Goal: Find contact information

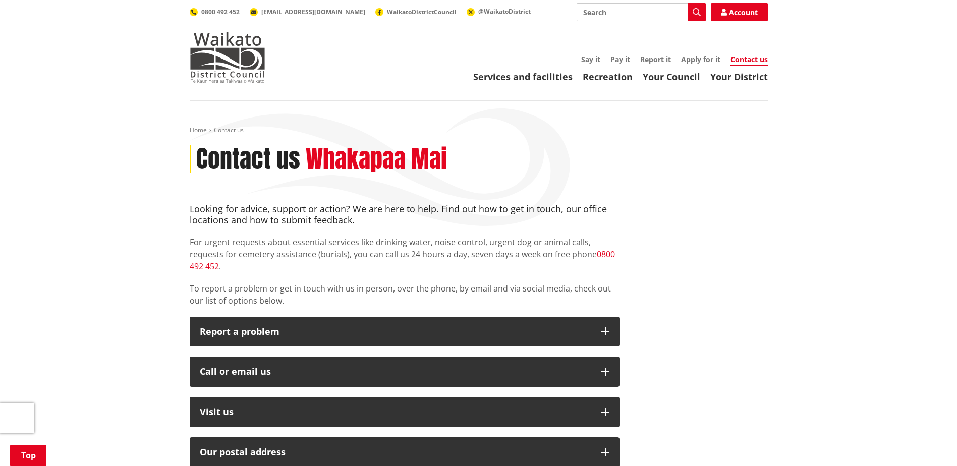
scroll to position [151, 0]
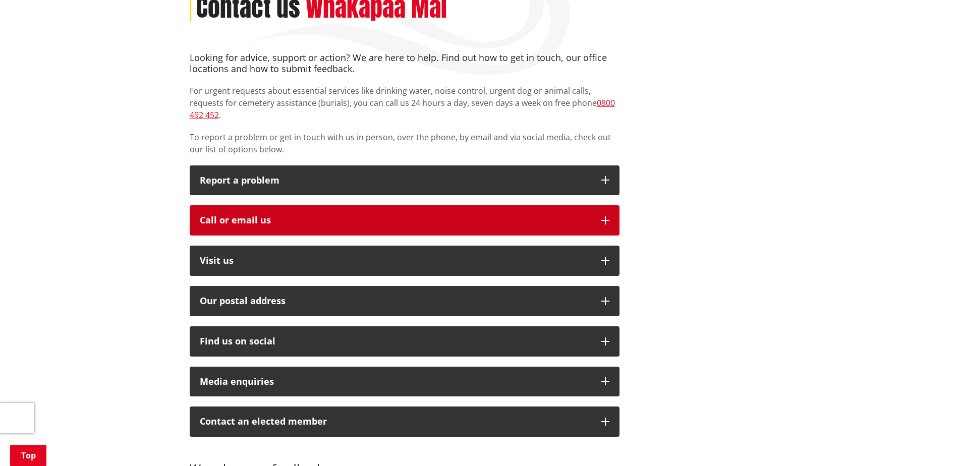
click at [607, 216] on icon "button" at bounding box center [605, 220] width 8 height 8
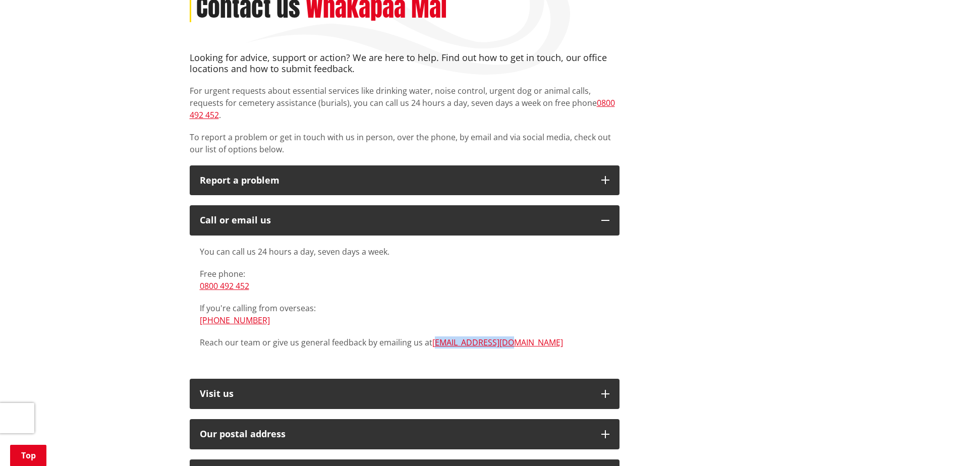
drag, startPoint x: 432, startPoint y: 331, endPoint x: 495, endPoint y: 334, distance: 62.6
click at [493, 337] on link "[EMAIL_ADDRESS][DOMAIN_NAME]" at bounding box center [497, 342] width 131 height 11
click at [511, 336] on p "Reach our team or give us general feedback by emailing us at [EMAIL_ADDRESS][DO…" at bounding box center [405, 342] width 410 height 12
drag, startPoint x: 504, startPoint y: 329, endPoint x: 434, endPoint y: 329, distance: 69.6
click at [434, 336] on p "Reach our team or give us general feedback by emailing us at [EMAIL_ADDRESS][DO…" at bounding box center [405, 342] width 410 height 12
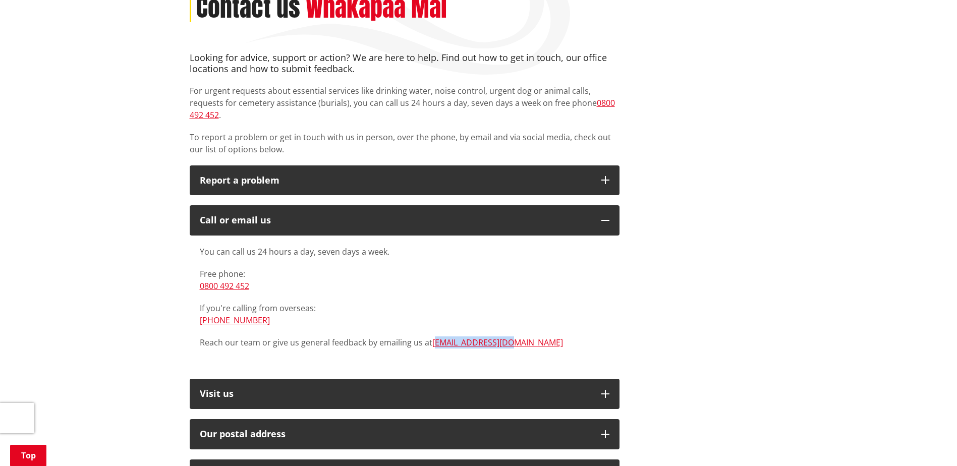
drag, startPoint x: 434, startPoint y: 329, endPoint x: 516, endPoint y: 334, distance: 81.4
click at [516, 336] on p "Reach our team or give us general feedback by emailing us at [EMAIL_ADDRESS][DO…" at bounding box center [405, 342] width 410 height 12
drag, startPoint x: 507, startPoint y: 330, endPoint x: 430, endPoint y: 329, distance: 77.7
click at [430, 336] on p "Reach our team or give us general feedback by emailing us at [EMAIL_ADDRESS][DO…" at bounding box center [405, 342] width 410 height 12
drag, startPoint x: 430, startPoint y: 329, endPoint x: 443, endPoint y: 328, distance: 13.6
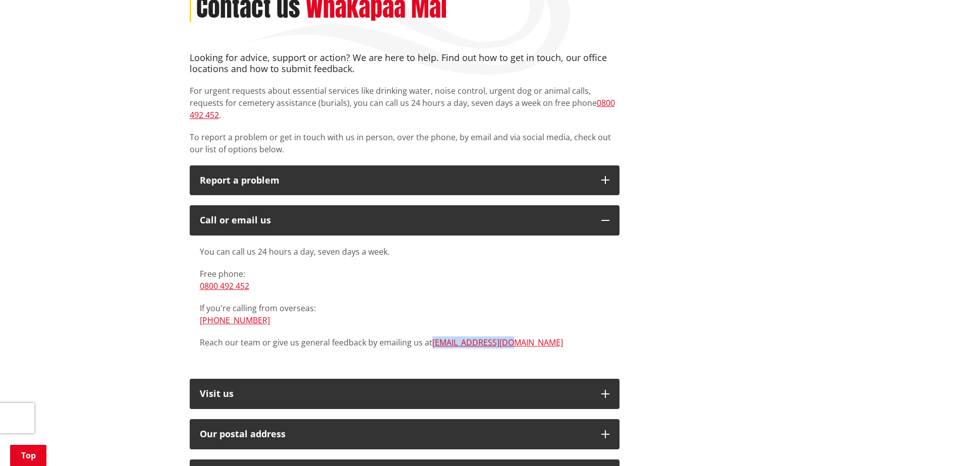
copy p "[EMAIL_ADDRESS][DOMAIN_NAME]"
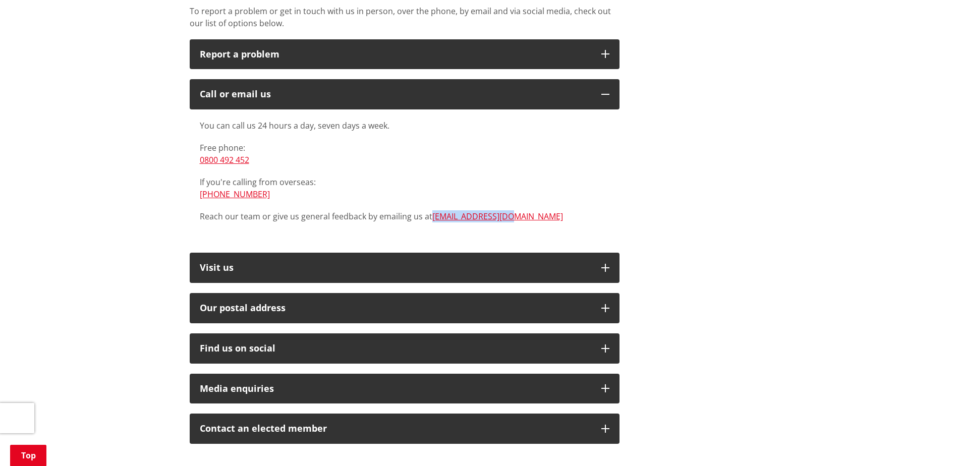
scroll to position [303, 0]
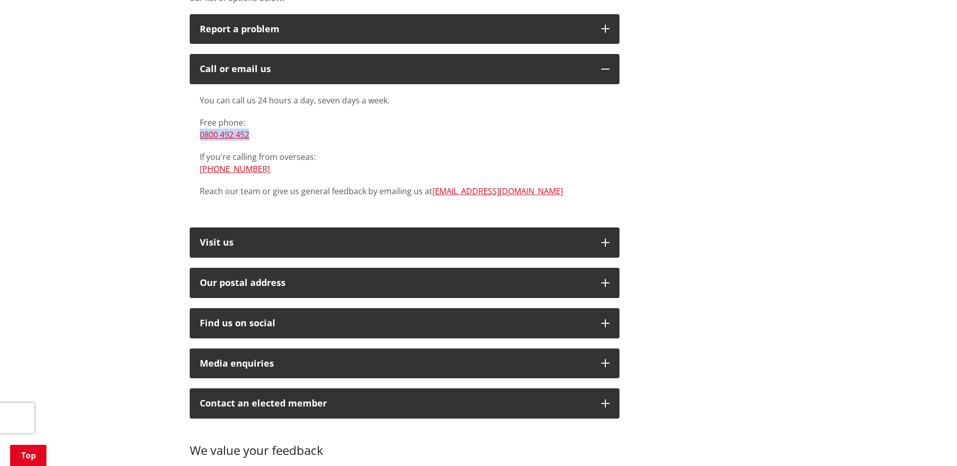
drag, startPoint x: 251, startPoint y: 123, endPoint x: 200, endPoint y: 122, distance: 50.9
click at [200, 122] on p "Free phone: [PHONE_NUMBER]" at bounding box center [405, 129] width 410 height 24
copy link "0800 492 452"
